Goal: Information Seeking & Learning: Learn about a topic

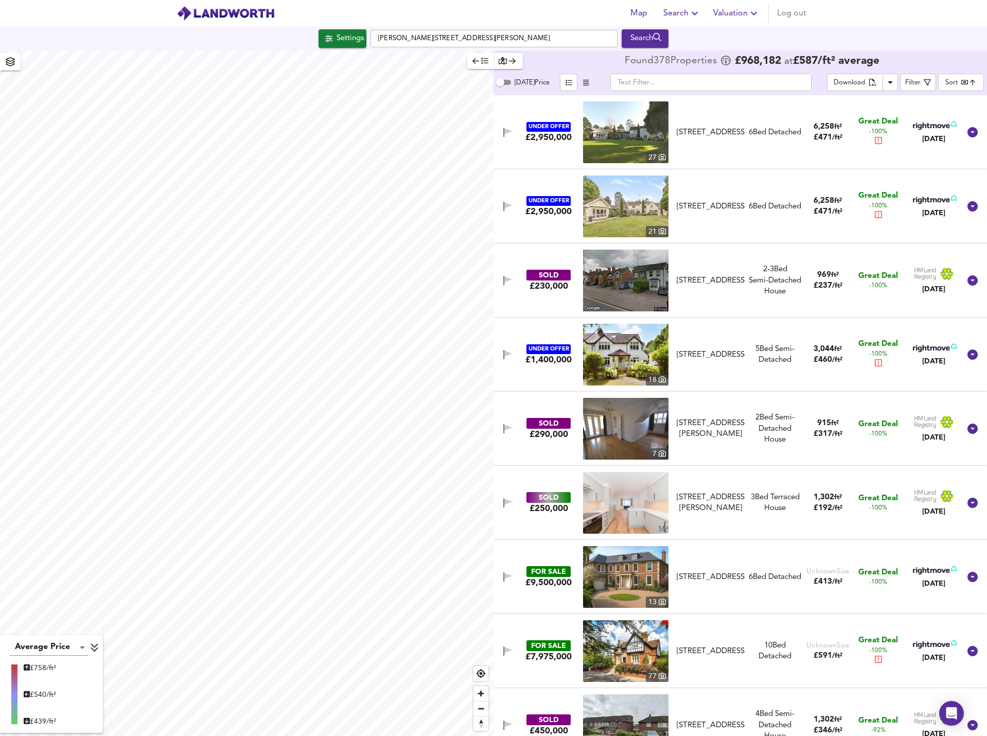
click at [950, 84] on body "Map Search Valuation Log out Settings [GEOGRAPHIC_DATA] Search Average Price la…" at bounding box center [493, 368] width 987 height 736
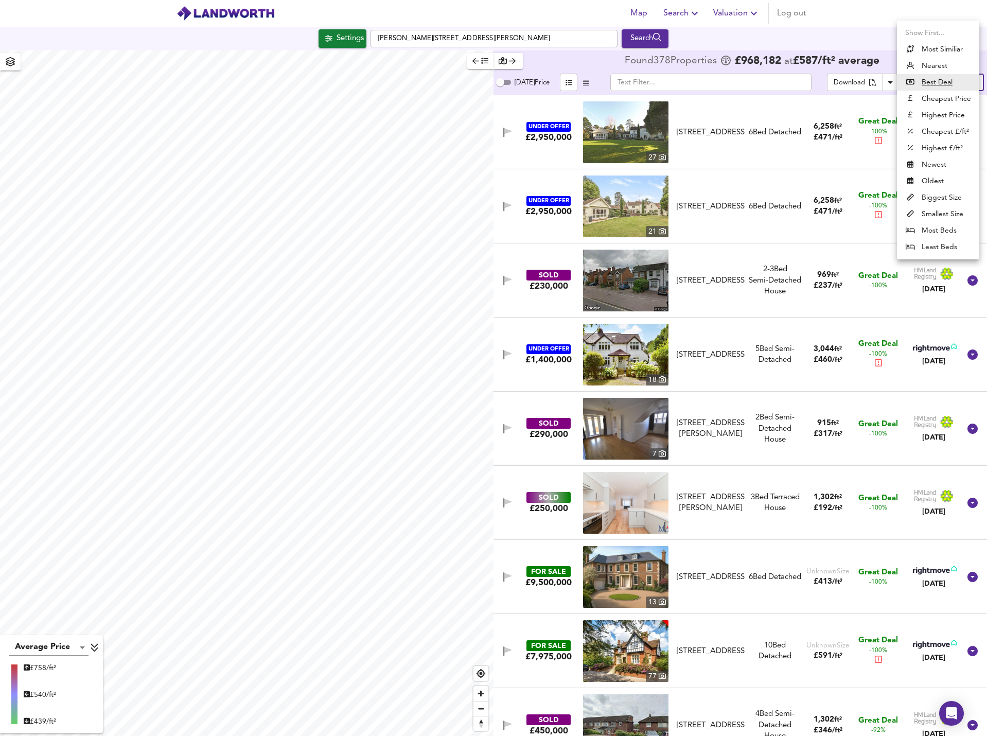
click at [942, 115] on li "Highest Price" at bounding box center [938, 115] width 82 height 16
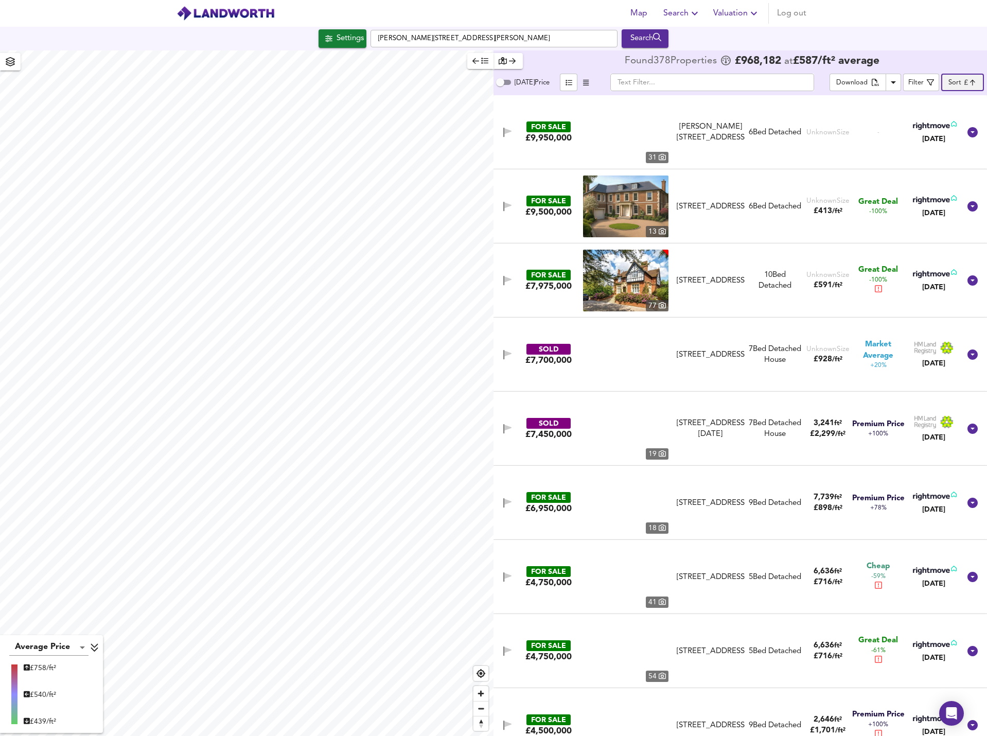
type input "expensive"
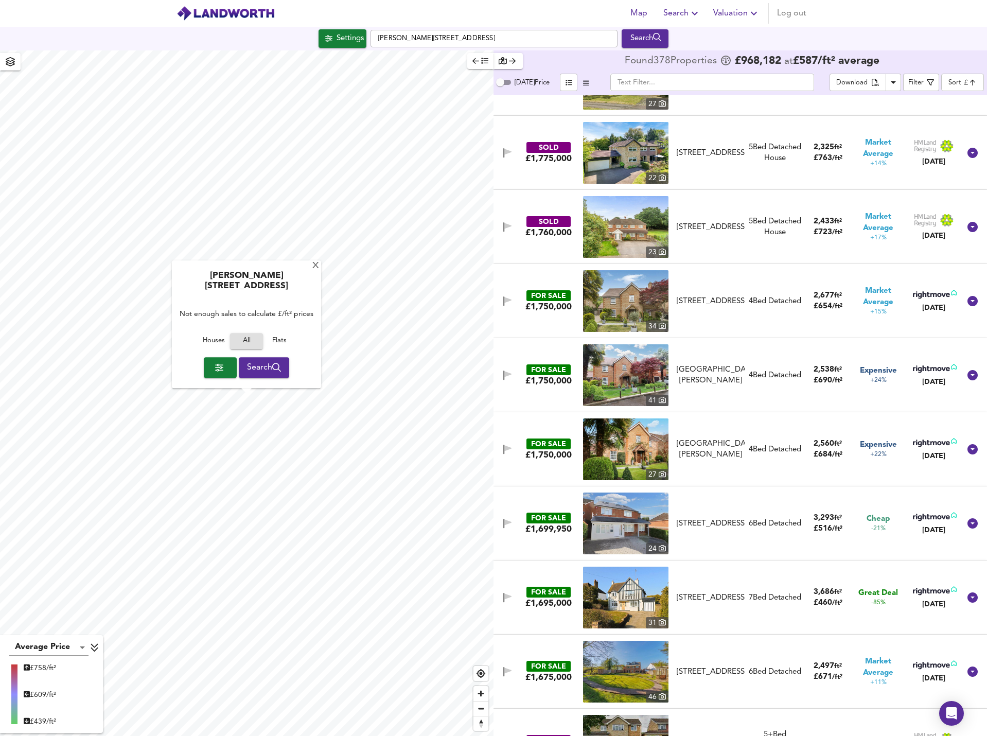
scroll to position [2264, 0]
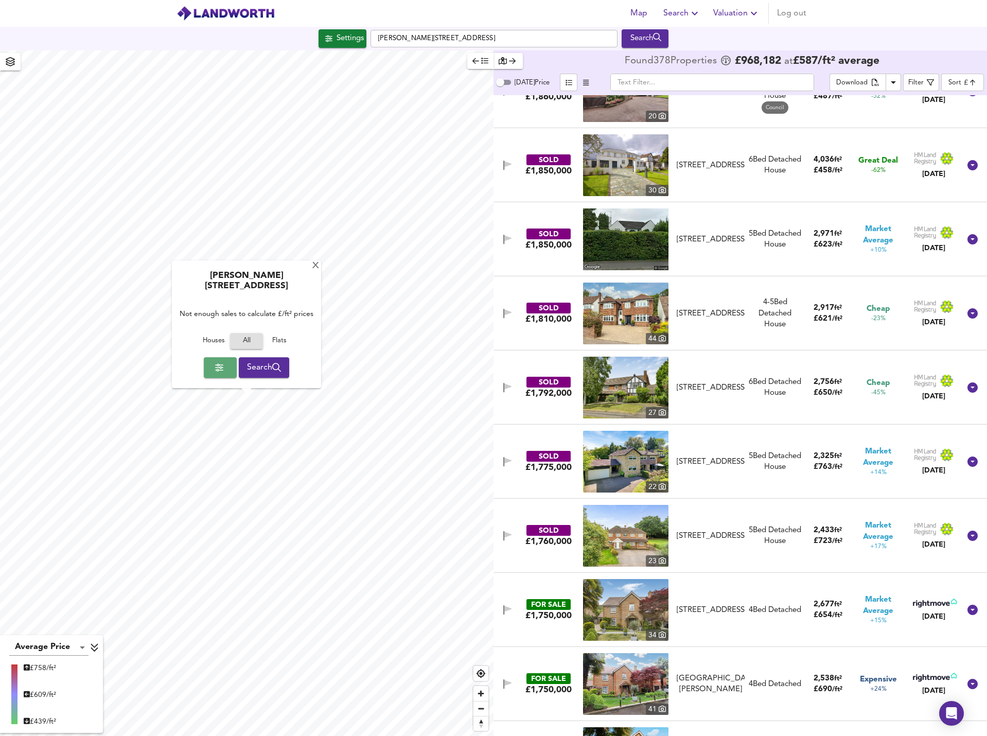
click at [217, 372] on span "button" at bounding box center [220, 367] width 16 height 14
click at [982, 126] on div at bounding box center [493, 368] width 987 height 736
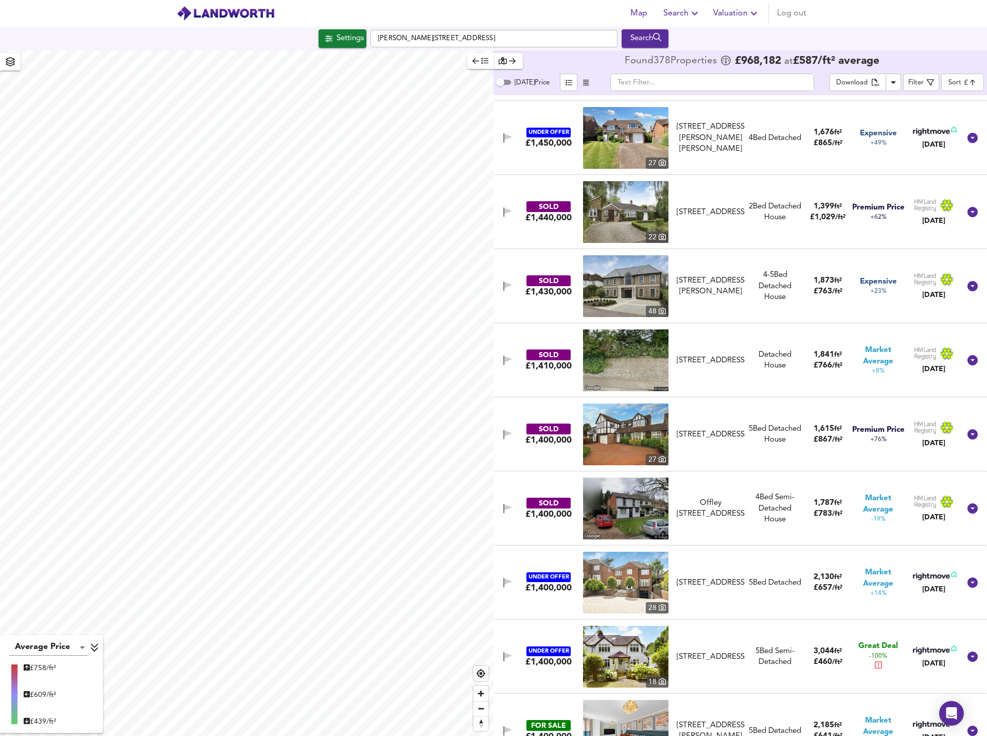
scroll to position [3910, 0]
